Goal: Transaction & Acquisition: Purchase product/service

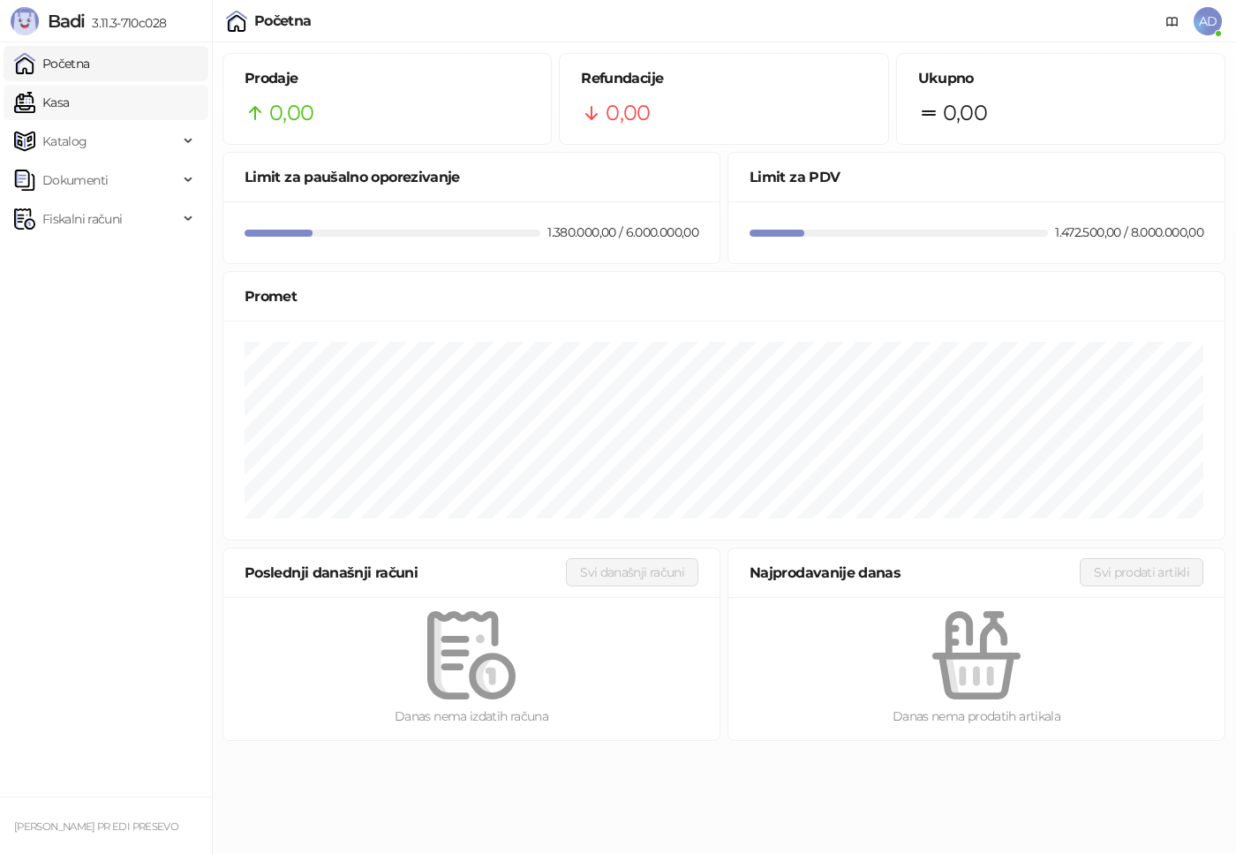
click at [64, 100] on link "Kasa" at bounding box center [41, 102] width 55 height 35
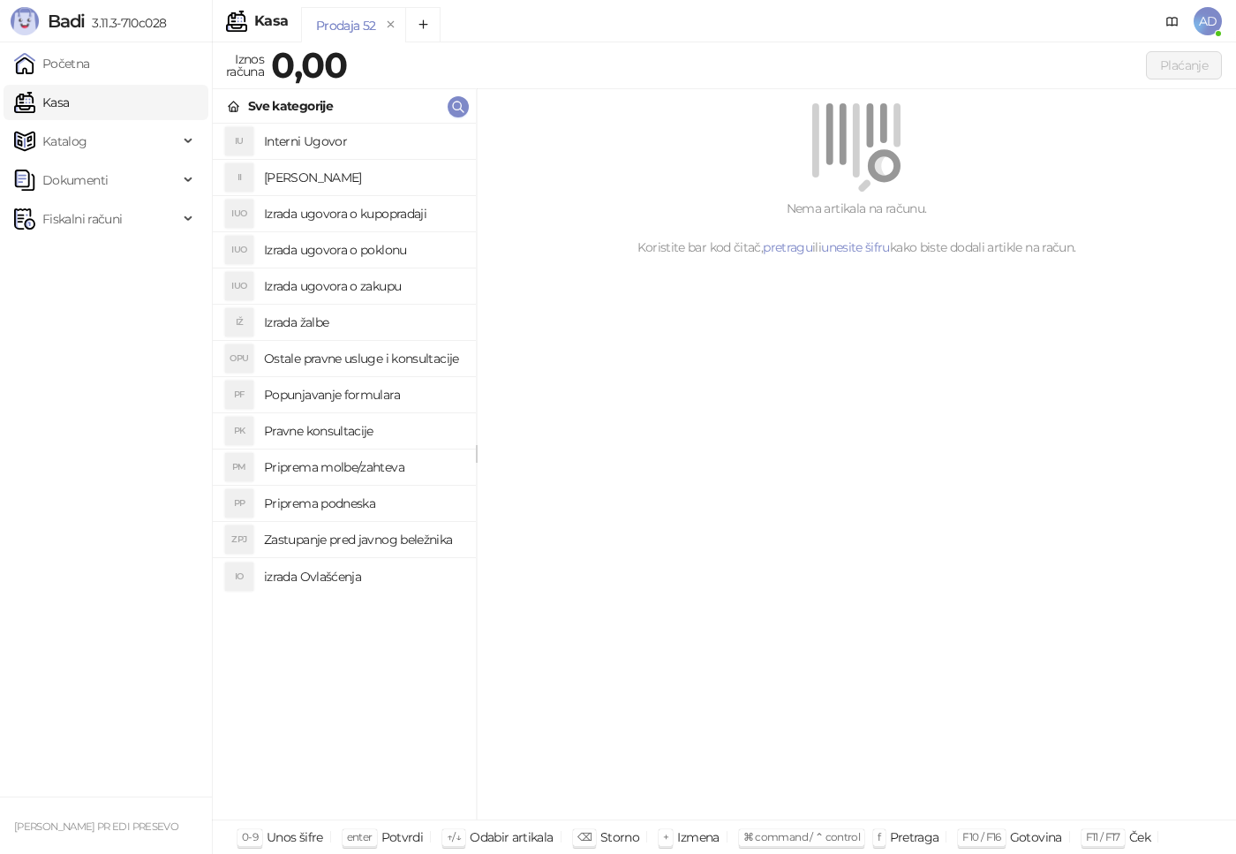
click at [69, 109] on link "Kasa" at bounding box center [41, 102] width 55 height 35
click at [286, 183] on h4 "[PERSON_NAME]" at bounding box center [363, 177] width 198 height 28
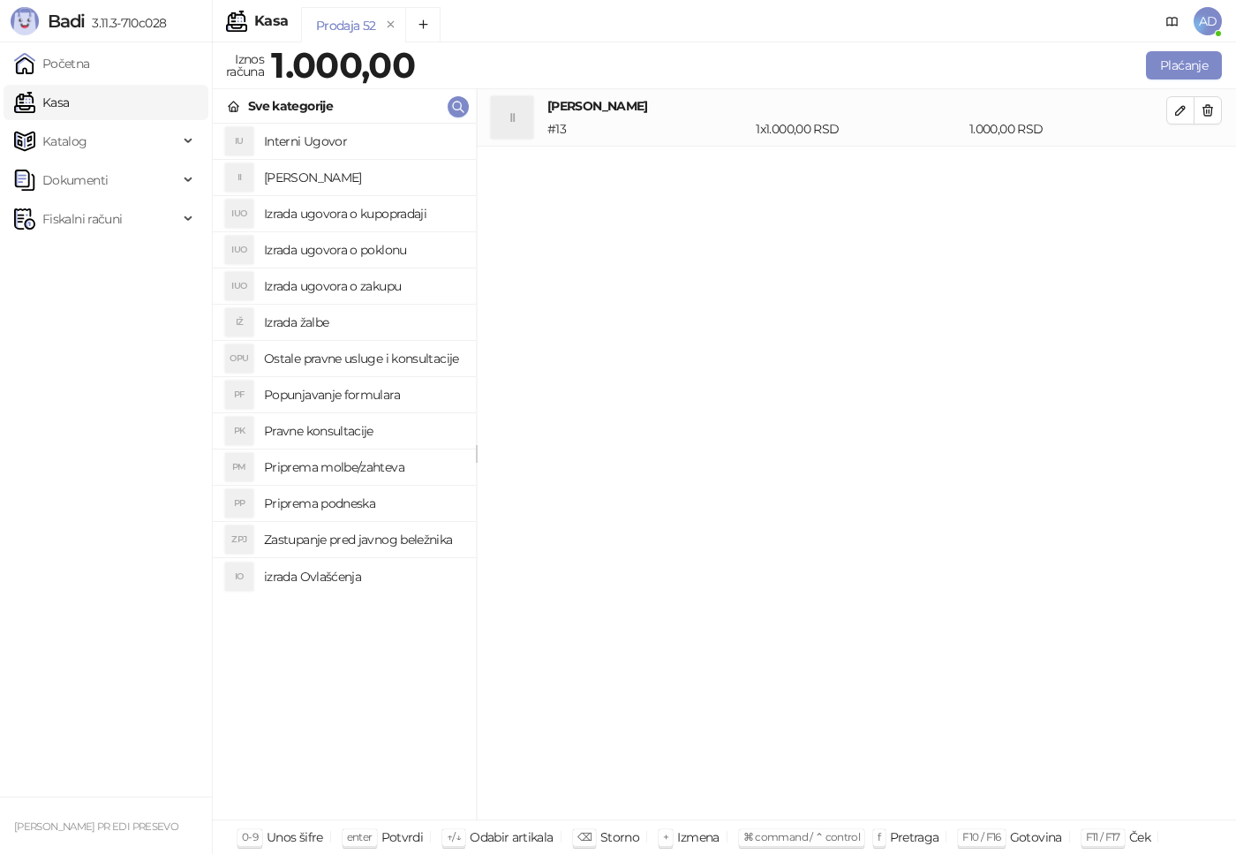
click at [299, 176] on h4 "[PERSON_NAME]" at bounding box center [363, 177] width 198 height 28
click at [370, 289] on h4 "Izrada ugovora o zakupu" at bounding box center [363, 286] width 198 height 28
click at [987, 448] on div "II Izrada Izjave # 13 2 x 1.000,00 RSD 2.000,00 RSD IUO Izrada ugovora o zakupu…" at bounding box center [856, 454] width 759 height 731
click at [404, 251] on h4 "Izrada ugovora o poklonu" at bounding box center [363, 250] width 198 height 28
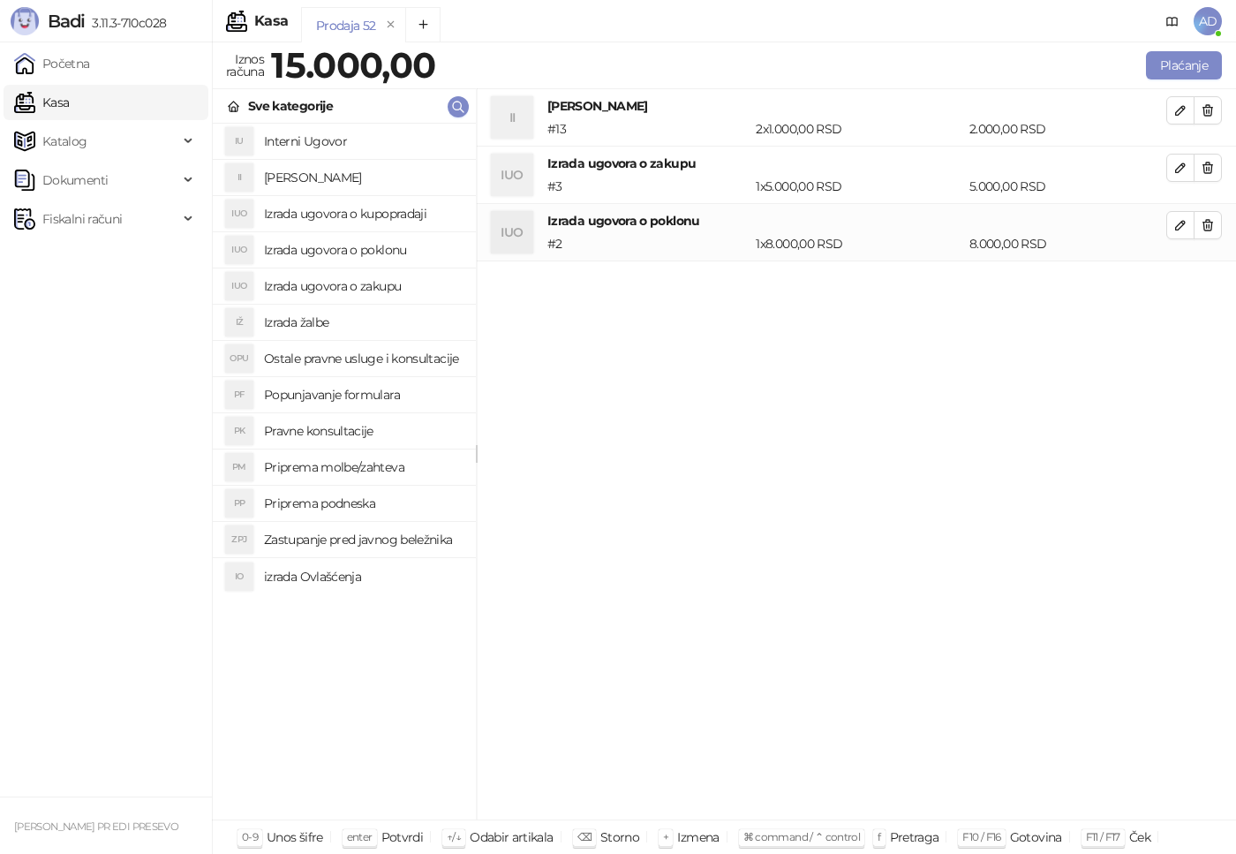
click at [874, 570] on div "II Izrada Izjave # 13 2 x 1.000,00 RSD 2.000,00 RSD IUO Izrada ugovora o zakupu…" at bounding box center [856, 454] width 759 height 731
click at [396, 545] on h4 "Zastupanje pred javnog beležnika" at bounding box center [363, 539] width 198 height 28
click at [1084, 448] on div "II Izrada Izjave # 13 2 x 1.000,00 RSD 2.000,00 RSD IUO Izrada ugovora o zakupu…" at bounding box center [856, 454] width 759 height 731
click at [764, 473] on div "II Izrada Izjave # 13 2 x 1.000,00 RSD 2.000,00 RSD IUO Izrada ugovora o zakupu…" at bounding box center [856, 454] width 759 height 731
click at [977, 506] on div "II Izrada Izjave # 13 2 x 1.000,00 RSD 2.000,00 RSD IUO Izrada ugovora o zakupu…" at bounding box center [856, 454] width 759 height 731
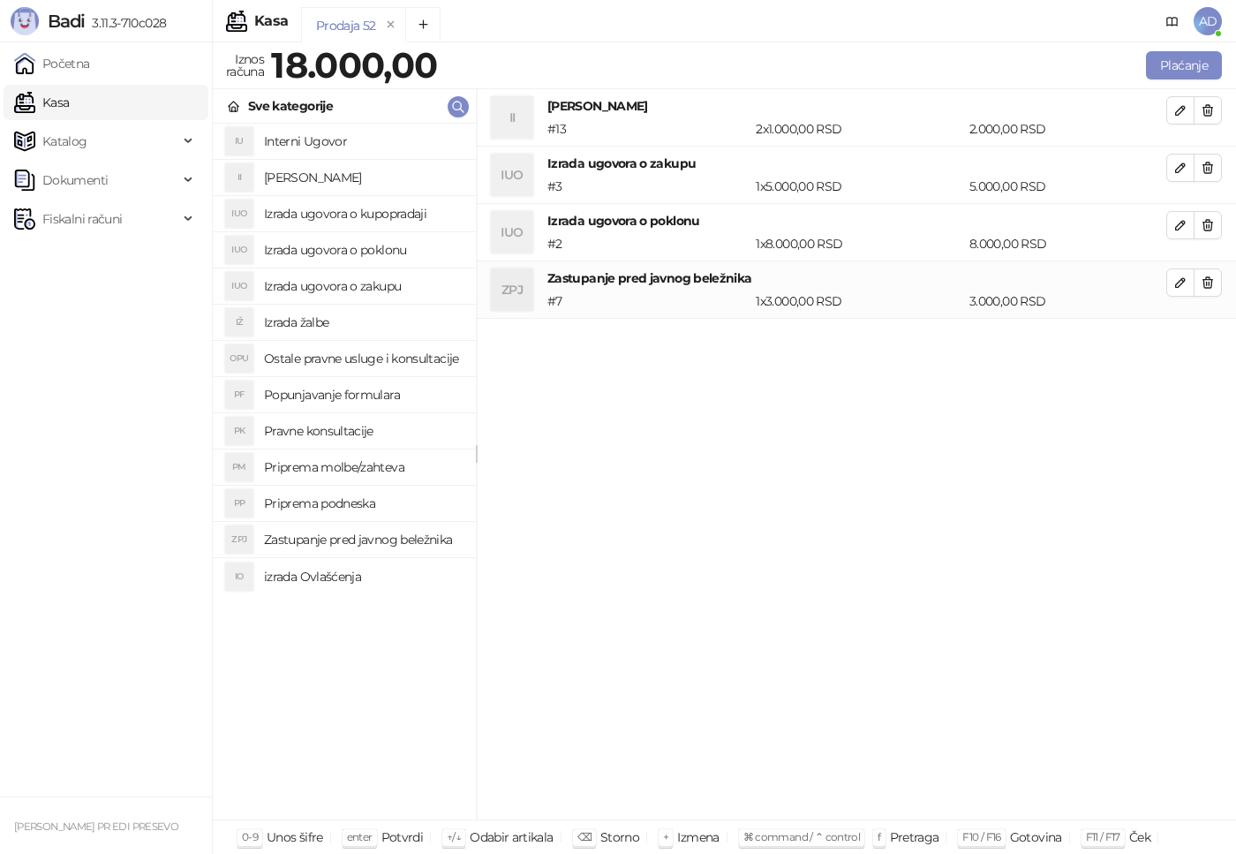
click at [857, 493] on div "II Izrada Izjave # 13 2 x 1.000,00 RSD 2.000,00 RSD IUO Izrada ugovora o zakupu…" at bounding box center [856, 454] width 759 height 731
click at [754, 473] on div "II Izrada Izjave # 13 2 x 1.000,00 RSD 2.000,00 RSD IUO Izrada ugovora o zakupu…" at bounding box center [856, 454] width 759 height 731
click at [343, 363] on h4 "Ostale pravne usluge i konsultacije" at bounding box center [363, 358] width 198 height 28
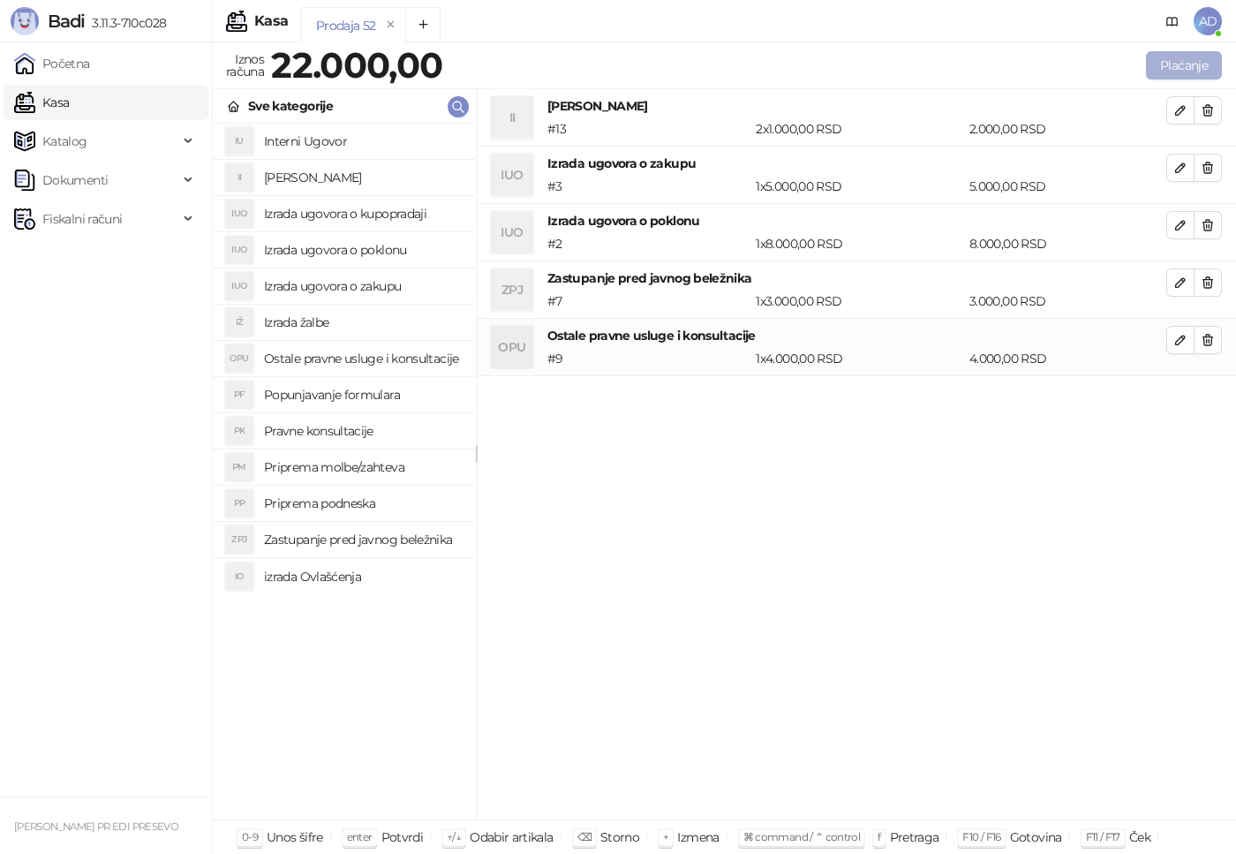
click at [1191, 68] on button "Plaćanje" at bounding box center [1184, 65] width 76 height 28
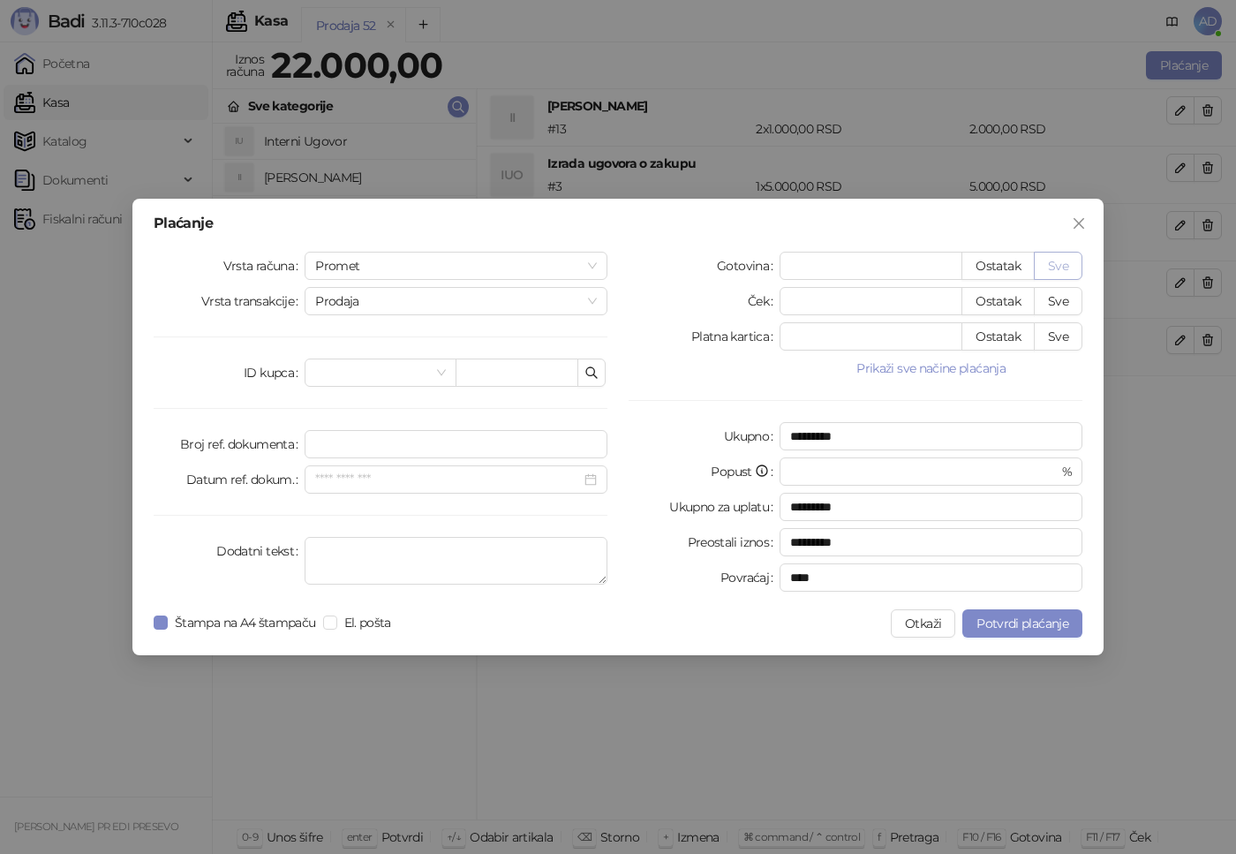
click at [1051, 262] on button "Sve" at bounding box center [1058, 266] width 49 height 28
type input "*****"
type input "****"
click at [1015, 627] on span "Potvrdi plaćanje" at bounding box center [1023, 623] width 92 height 16
